Goal: Transaction & Acquisition: Purchase product/service

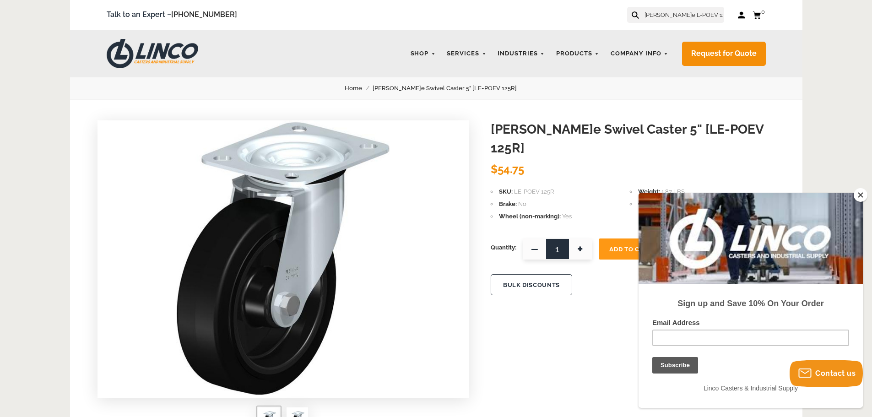
type input "blickle L-POEV 125R-ST"
click at [632, 11] on button at bounding box center [635, 14] width 6 height 6
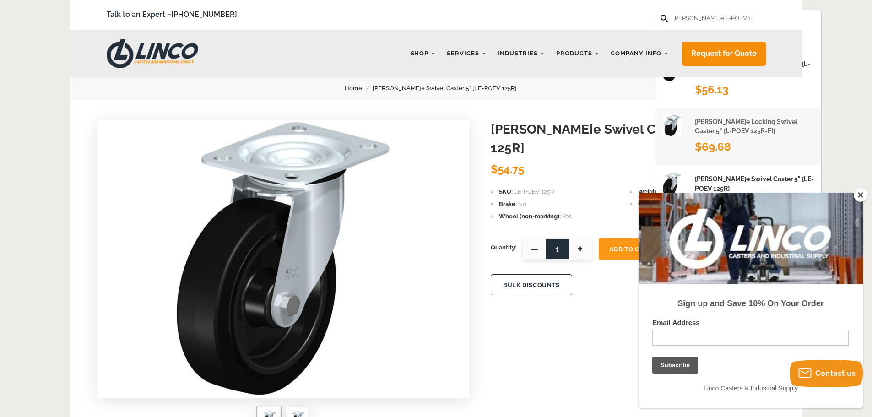
click at [748, 134] on h1 "[PERSON_NAME]e Locking Swivel Caster 5" [L-POEV 125R-FI]" at bounding box center [754, 126] width 119 height 19
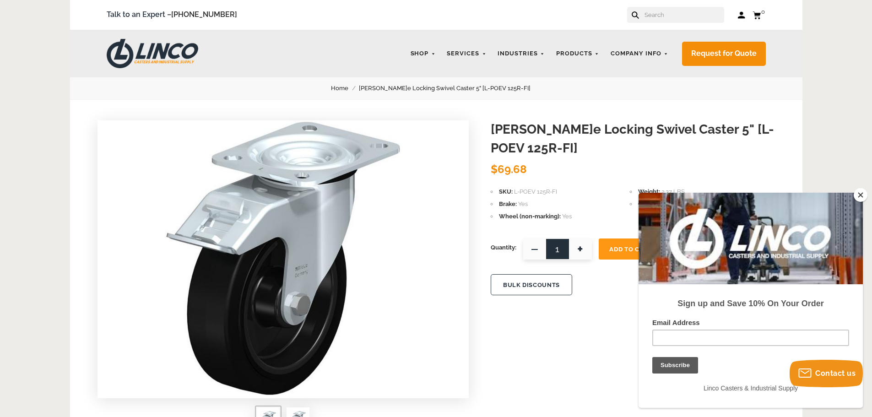
drag, startPoint x: 863, startPoint y: 192, endPoint x: 28, endPoint y: 1, distance: 856.2
click at [863, 192] on button "Close" at bounding box center [861, 195] width 14 height 14
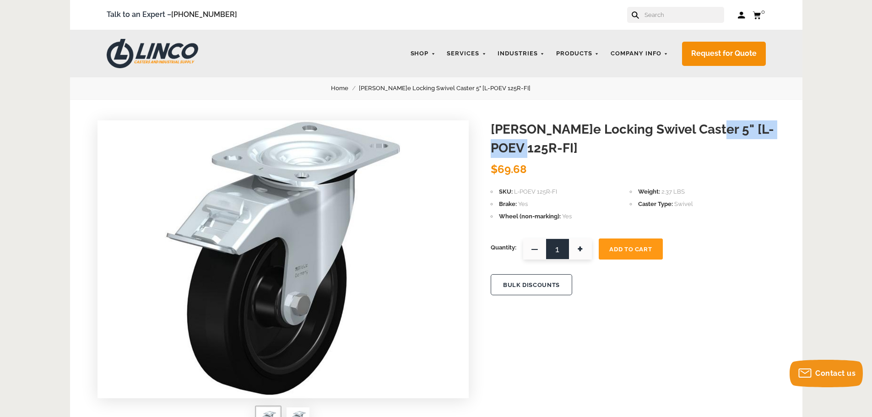
drag, startPoint x: 692, startPoint y: 130, endPoint x: 536, endPoint y: 148, distance: 157.2
click at [536, 148] on h1 "[PERSON_NAME]e Locking Swivel Caster 5" [L-POEV 125R-FI]" at bounding box center [633, 138] width 284 height 37
copy h1 "L-POEV 125R-FI"
click at [684, 146] on h1 "[PERSON_NAME]e Locking Swivel Caster 5" [L-POEV 125R-FI]" at bounding box center [633, 138] width 284 height 37
click at [675, 17] on input "text" at bounding box center [684, 15] width 81 height 16
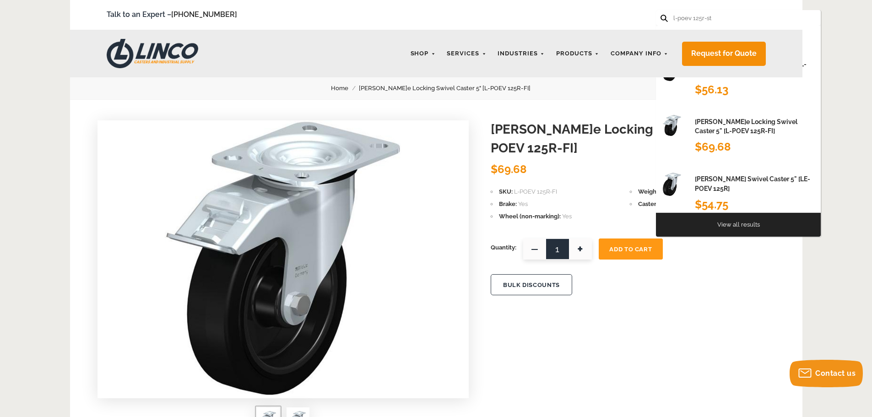
type input "l-poev 125r-st"
click at [661, 15] on button at bounding box center [664, 18] width 6 height 6
click at [730, 83] on div "$56.13" at bounding box center [713, 90] width 37 height 18
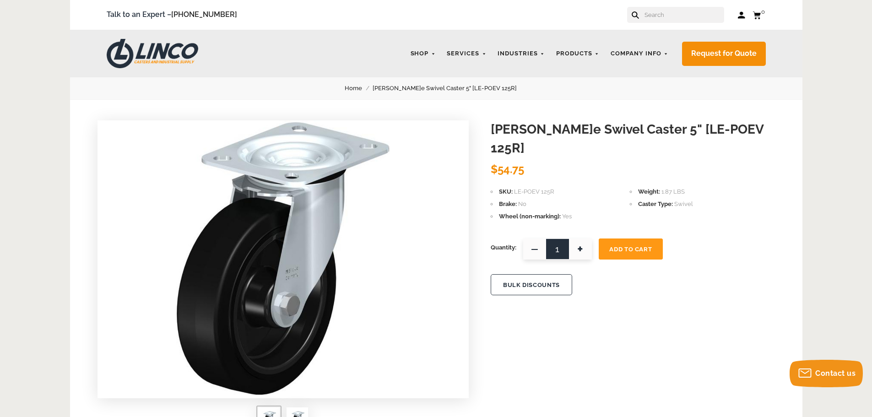
paste input "L-POEV 125R-ST-SG"
type input "L-POEV 125R-ST-SG"
click at [632, 11] on button at bounding box center [635, 14] width 6 height 6
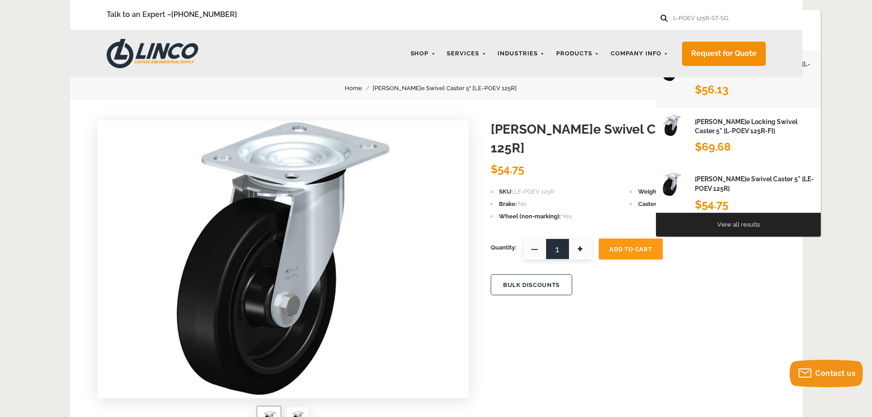
click at [739, 81] on div "$56.13" at bounding box center [754, 90] width 119 height 18
